Goal: Information Seeking & Learning: Learn about a topic

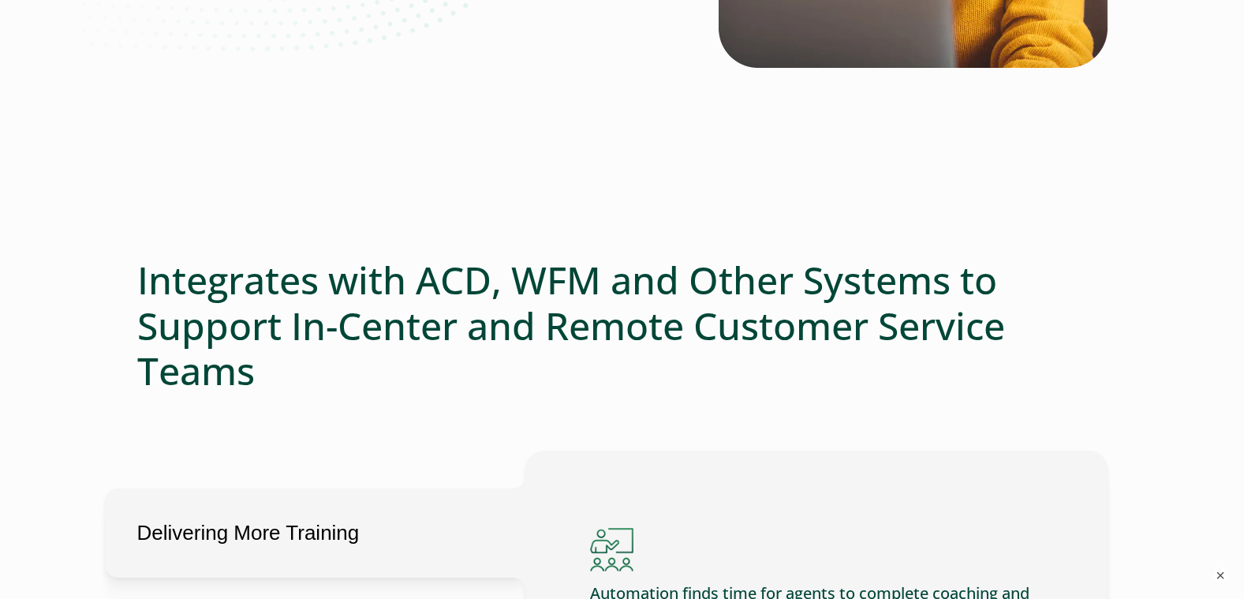
scroll to position [710, 0]
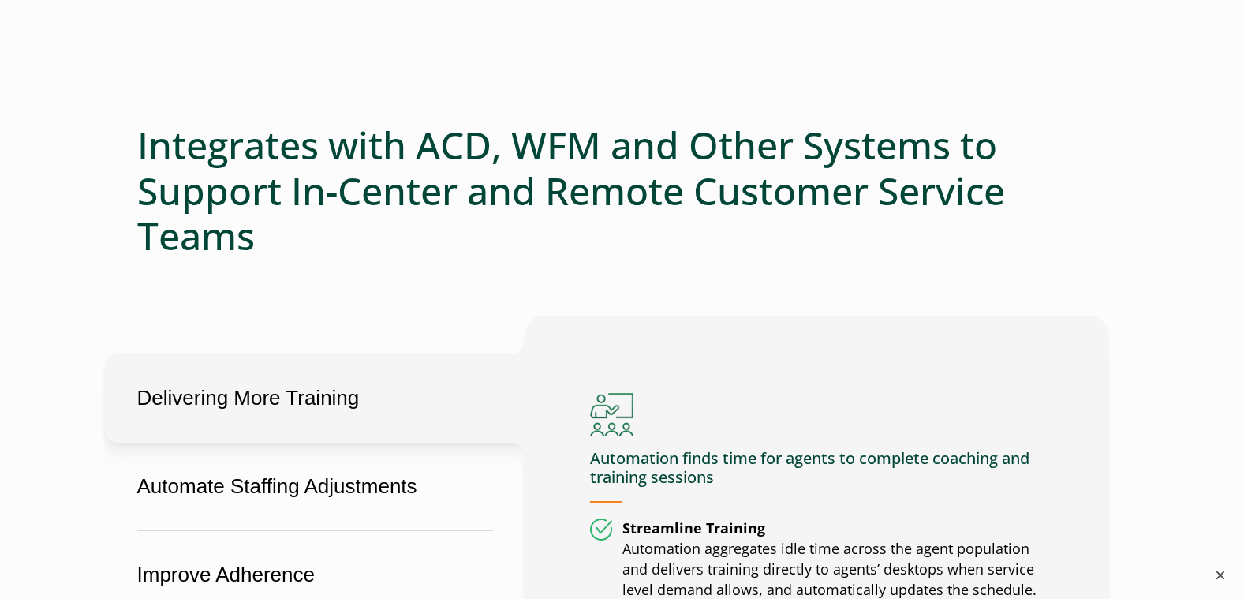
click at [1229, 576] on button "×" at bounding box center [1220, 575] width 19 height 19
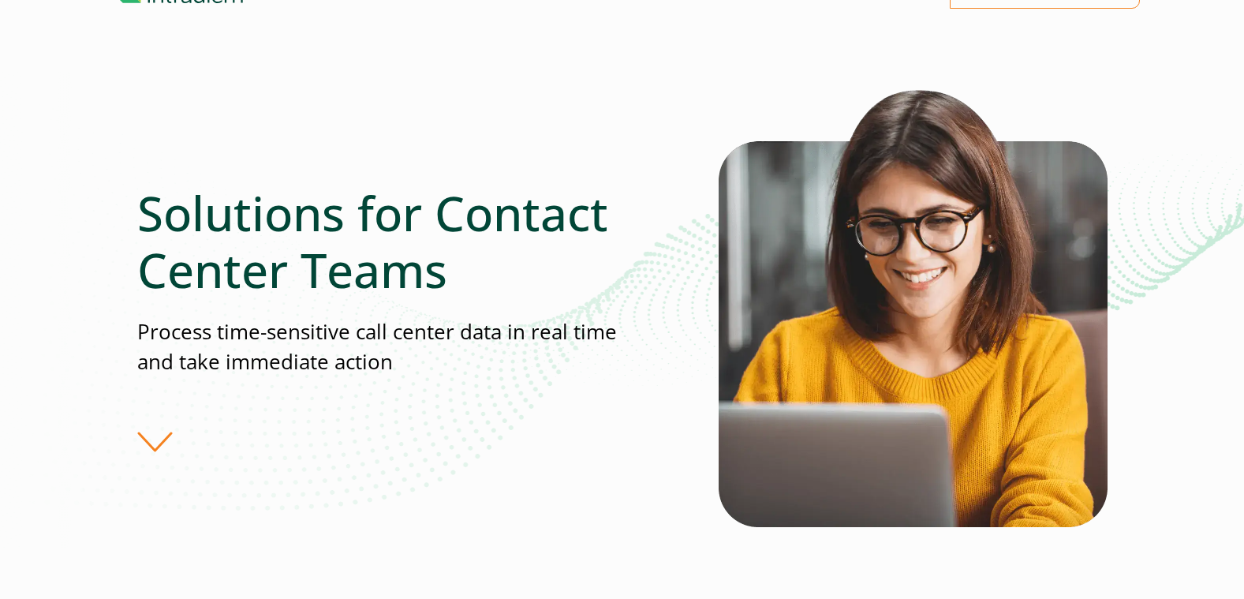
scroll to position [0, 0]
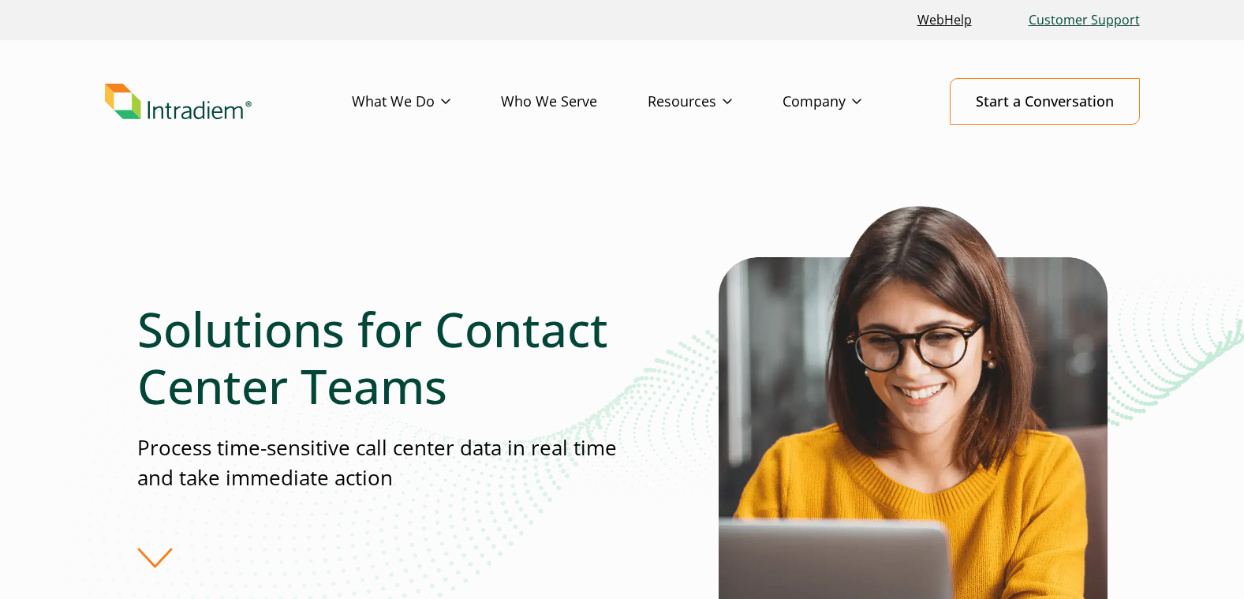
click at [1091, 18] on link "Customer Support" at bounding box center [1085, 20] width 124 height 34
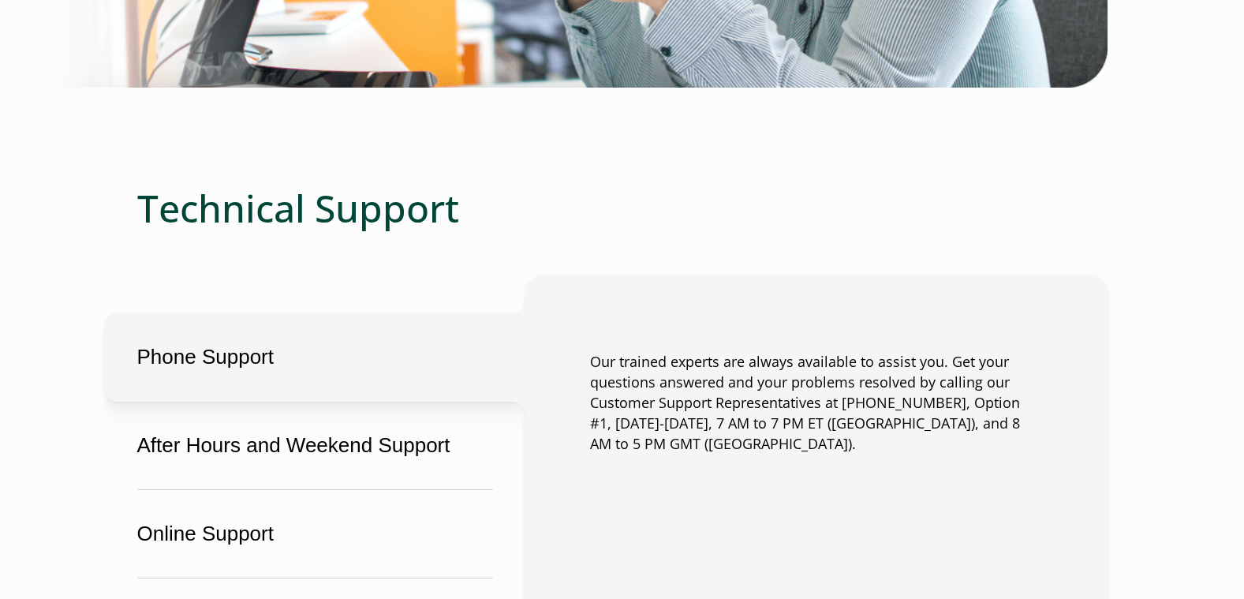
scroll to position [631, 0]
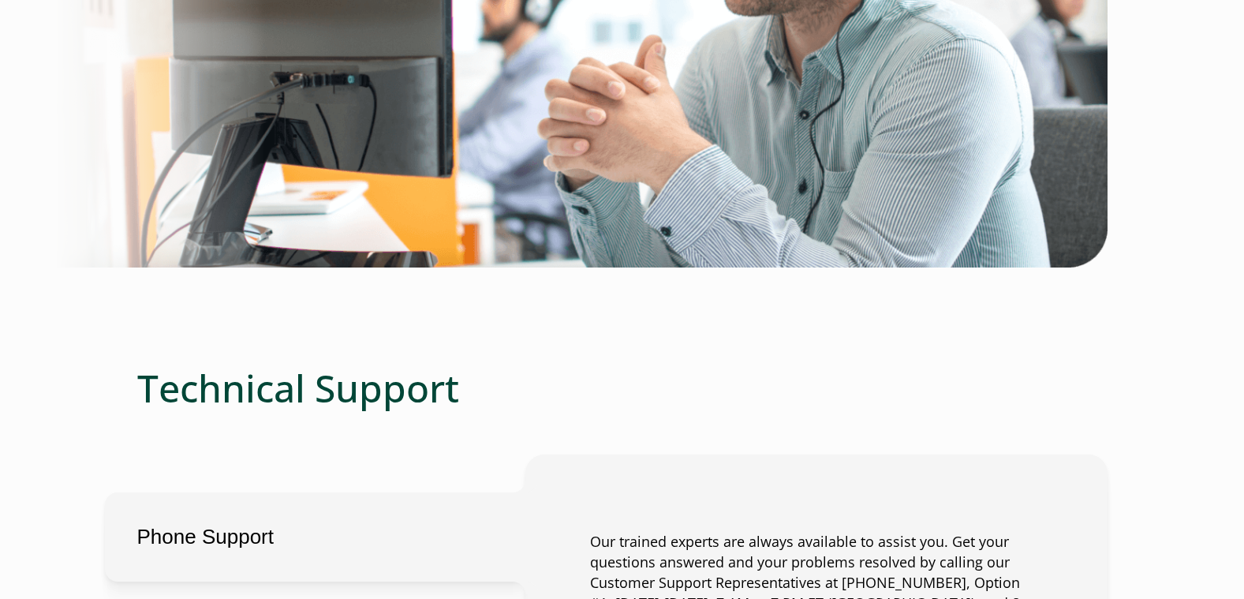
click at [234, 551] on button "Phone Support" at bounding box center [315, 536] width 421 height 89
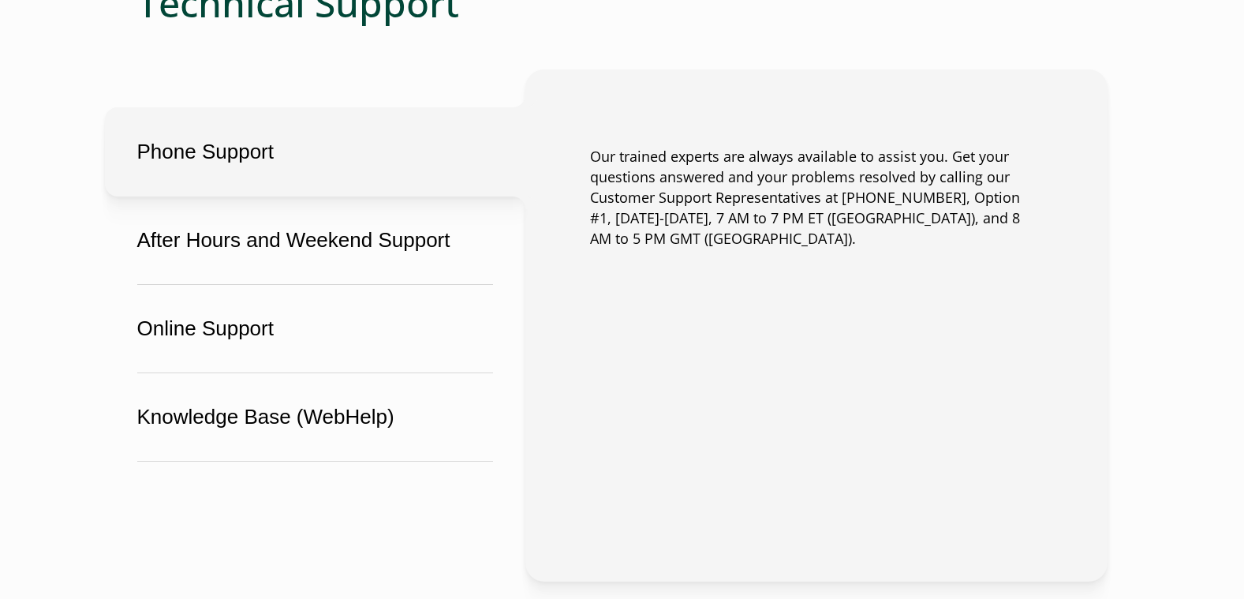
scroll to position [1026, 0]
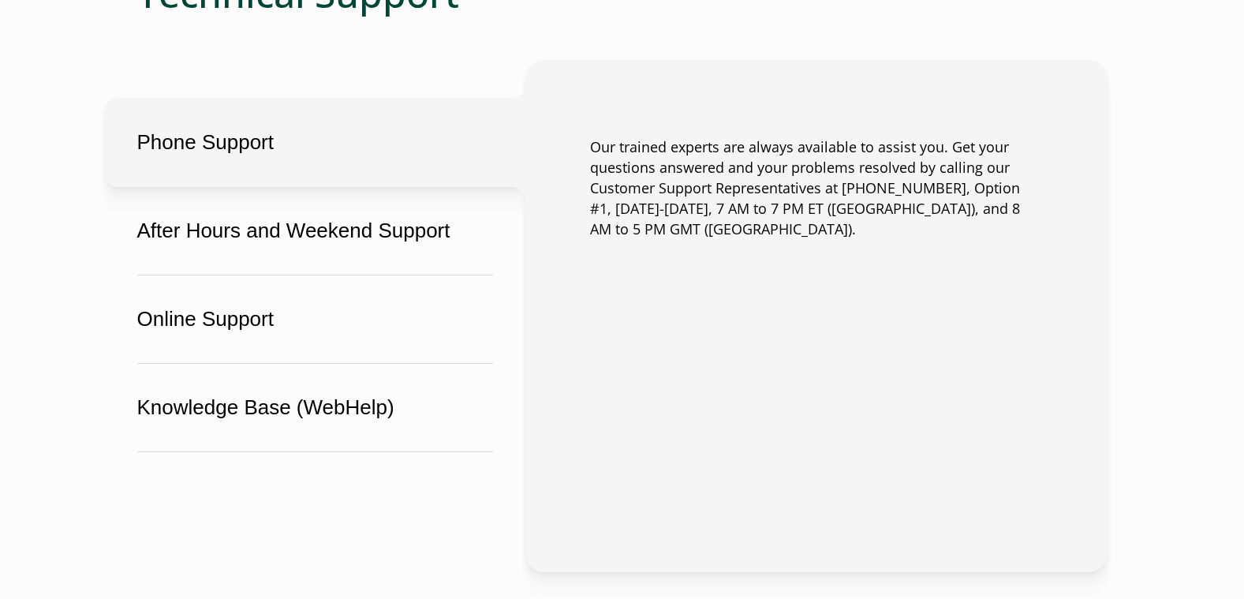
click at [253, 152] on button "Phone Support" at bounding box center [315, 142] width 421 height 89
click at [105, 98] on button "Phone Support" at bounding box center [315, 142] width 421 height 89
click at [11, 413] on main "Service that makes a difference Customer support for call center automation inn…" at bounding box center [622, 219] width 1244 height 2114
